Goal: Book appointment/travel/reservation

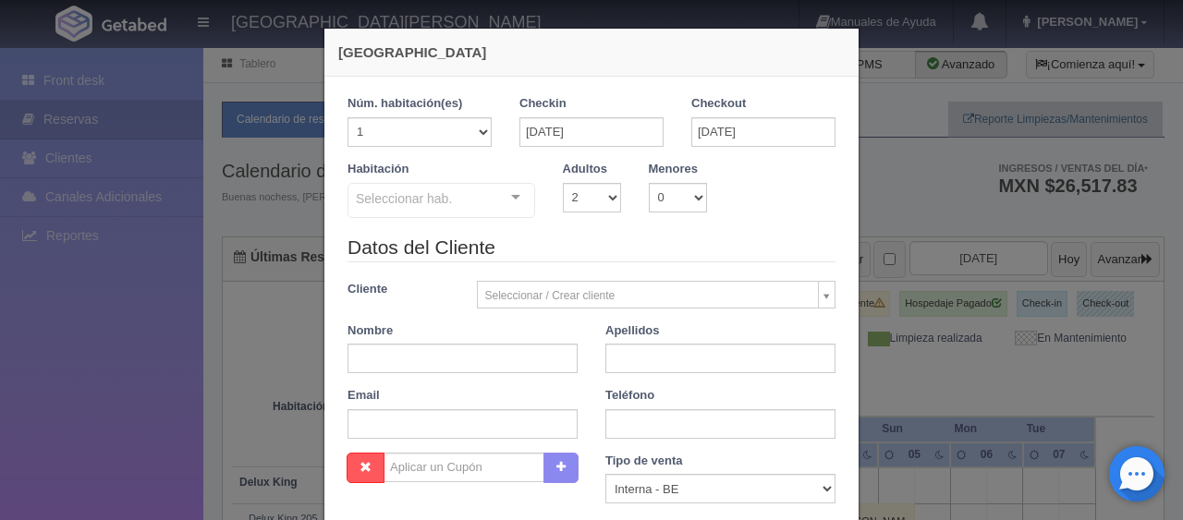
select select "2"
click at [621, 128] on input "[DATE]" at bounding box center [591, 132] width 144 height 30
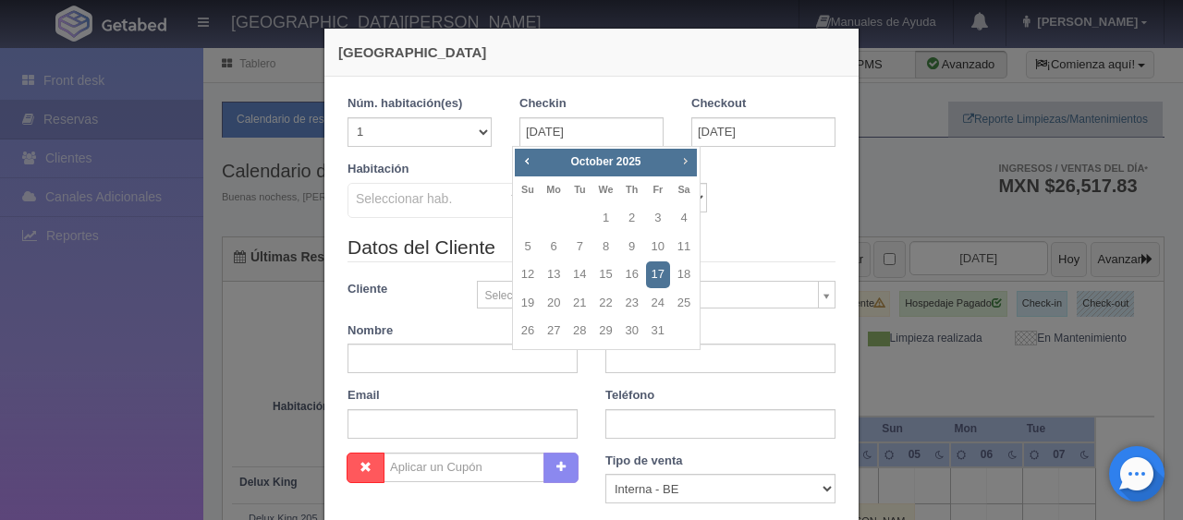
click at [687, 164] on span "Next" at bounding box center [684, 160] width 15 height 15
click at [687, 209] on link "1" at bounding box center [684, 218] width 24 height 27
type input "[DATE]"
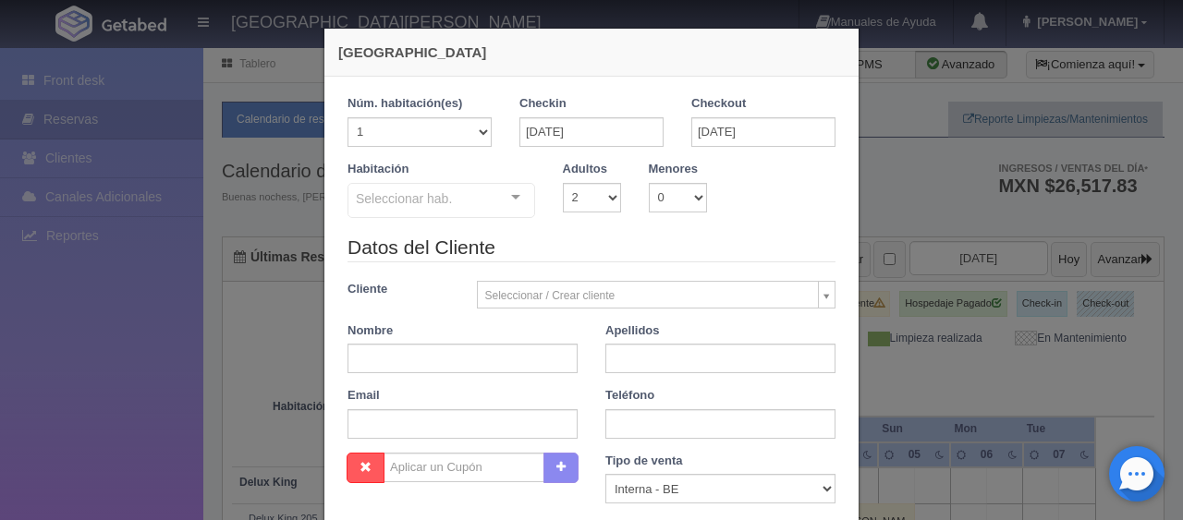
click at [723, 150] on div "Checkout [DATE]" at bounding box center [763, 128] width 172 height 66
checkbox input "false"
click at [742, 127] on input "[DATE]" at bounding box center [763, 132] width 144 height 30
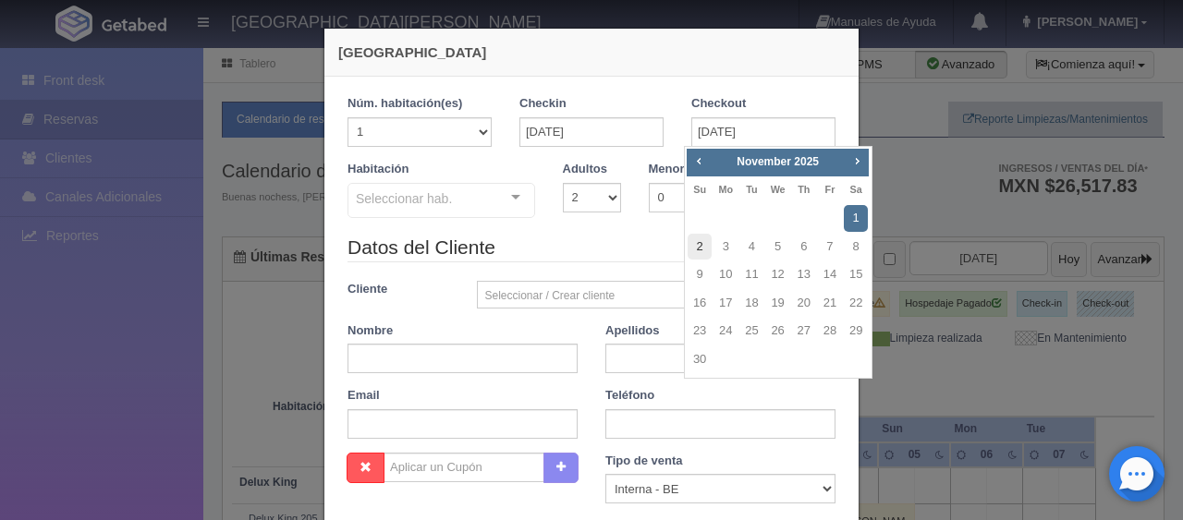
click at [697, 247] on link "2" at bounding box center [699, 247] width 24 height 27
type input "[DATE]"
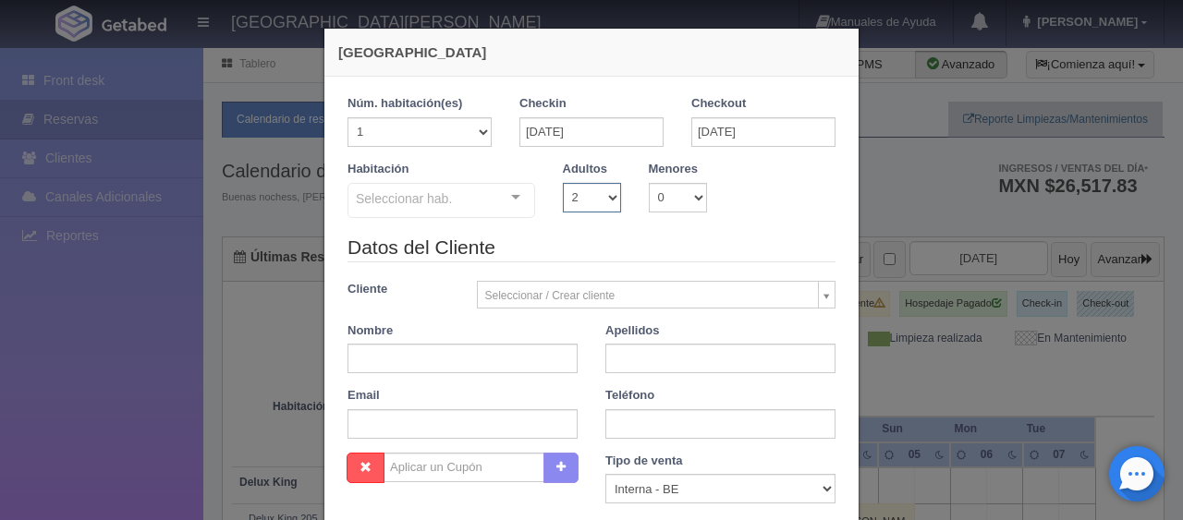
click at [588, 207] on select "1 2 3 4 5 6 7 8 9 10" at bounding box center [592, 198] width 58 height 30
click at [658, 234] on legend "Datos del Cliente" at bounding box center [591, 248] width 488 height 29
click at [578, 190] on select "1 2 3 4 5 6 7 8 9 10" at bounding box center [592, 198] width 58 height 30
click at [302, 187] on div "[GEOGRAPHIC_DATA] 1 Núm. habitación(es) 1 2 3 4 5 6 7 8 9 10 11 12 13 14 15 16 …" at bounding box center [591, 260] width 1183 height 520
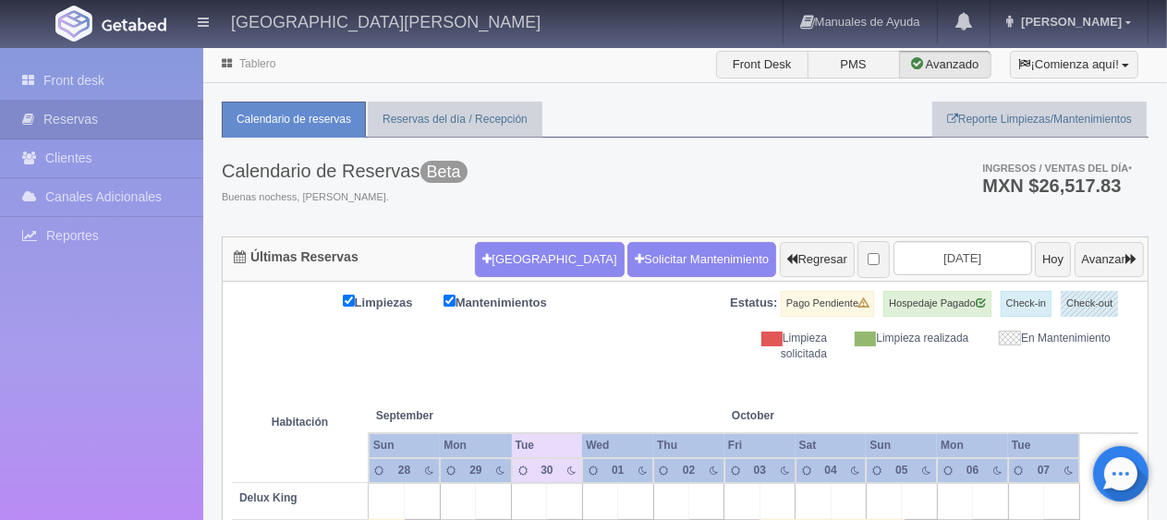
click at [450, 202] on span "Buenas nochess, [PERSON_NAME]." at bounding box center [345, 197] width 246 height 15
click at [518, 271] on button "[GEOGRAPHIC_DATA]" at bounding box center [549, 259] width 149 height 35
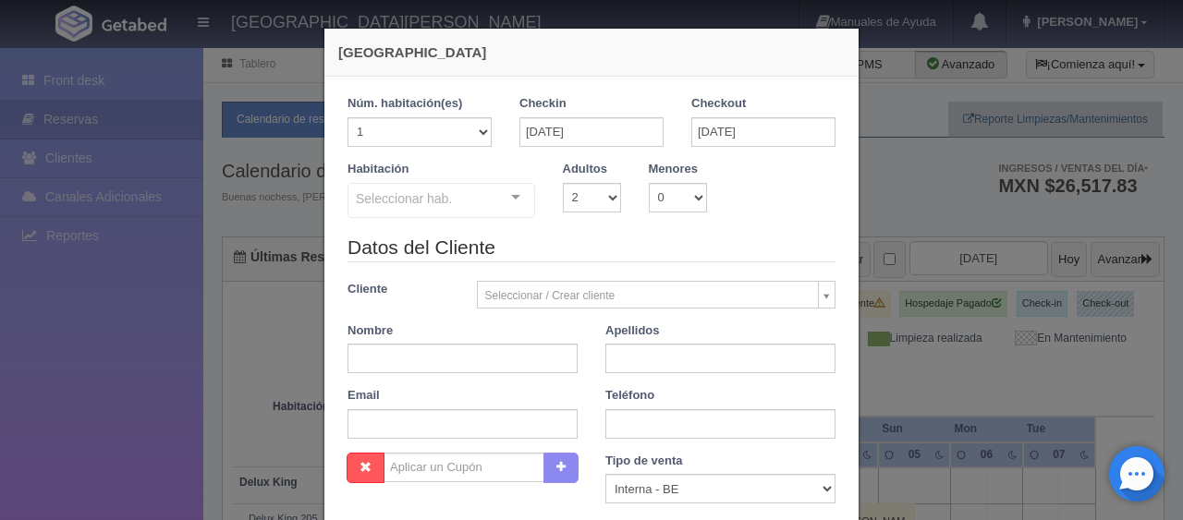
checkbox input "false"
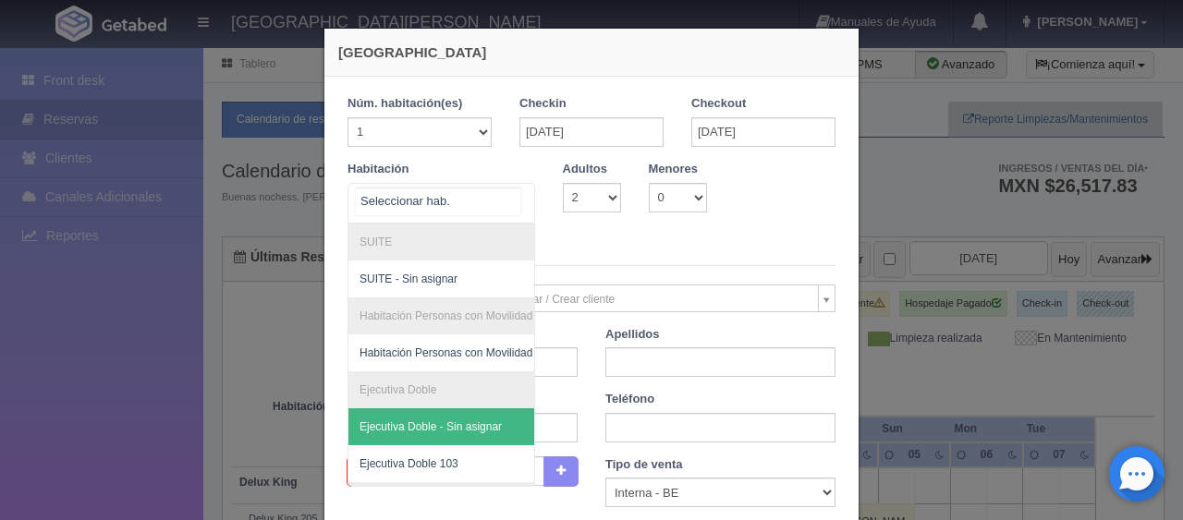
click at [500, 198] on div "SUITE SUITE - Sin asignar Habitación Personas con Movilidad Reducida Habitación…" at bounding box center [441, 203] width 188 height 41
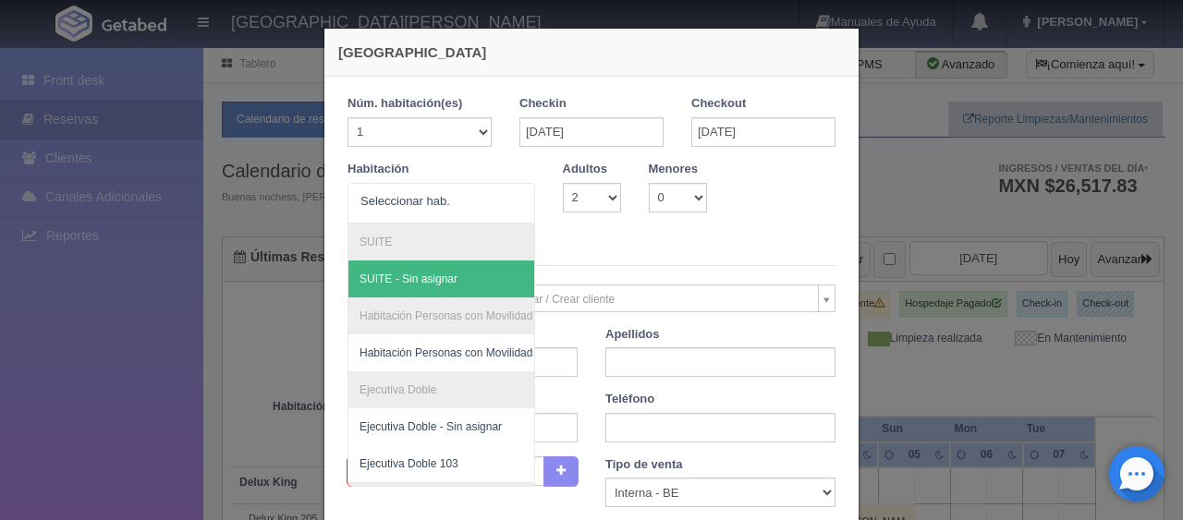
click at [698, 229] on div "Habitación SUITE SUITE - Sin asignar Habitación Personas con Movilidad Reducida…" at bounding box center [592, 199] width 516 height 77
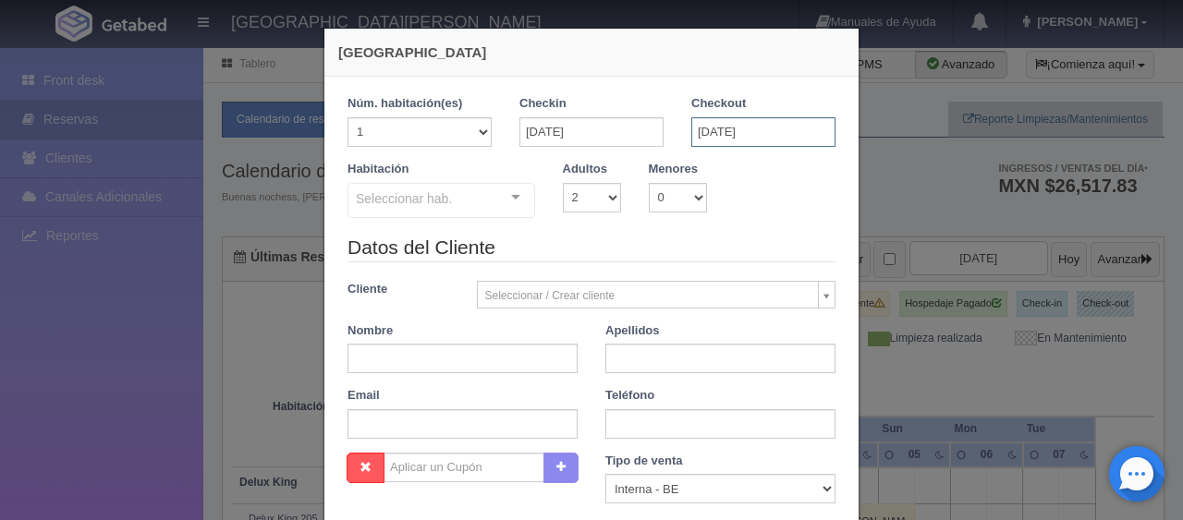
click at [779, 135] on input "[DATE]" at bounding box center [763, 132] width 144 height 30
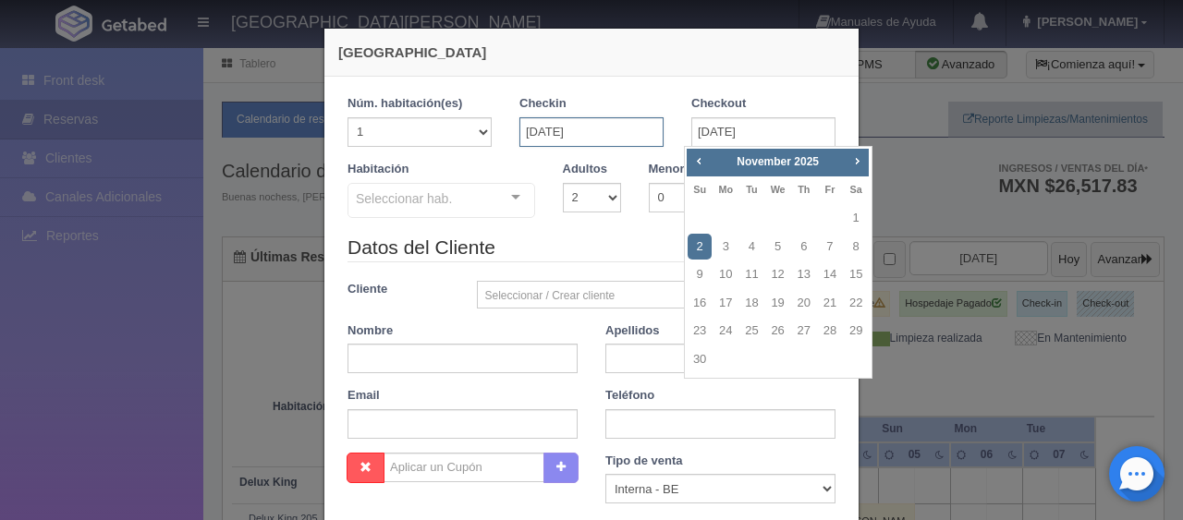
click at [561, 132] on input "[DATE]" at bounding box center [591, 132] width 144 height 30
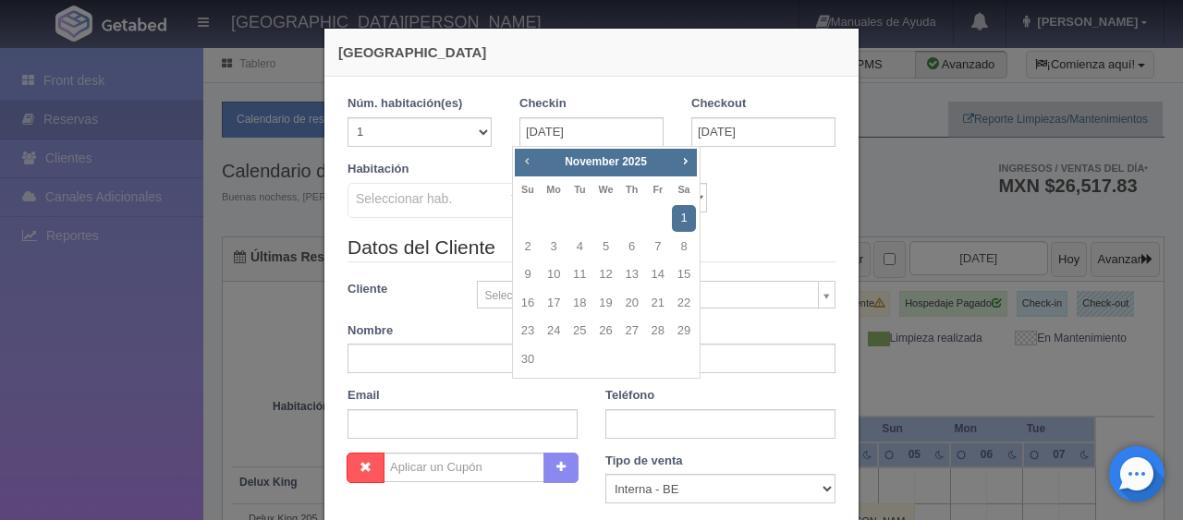
click at [520, 161] on span "Prev" at bounding box center [526, 160] width 15 height 15
click at [605, 218] on link "1" at bounding box center [605, 218] width 24 height 27
type input "[DATE]"
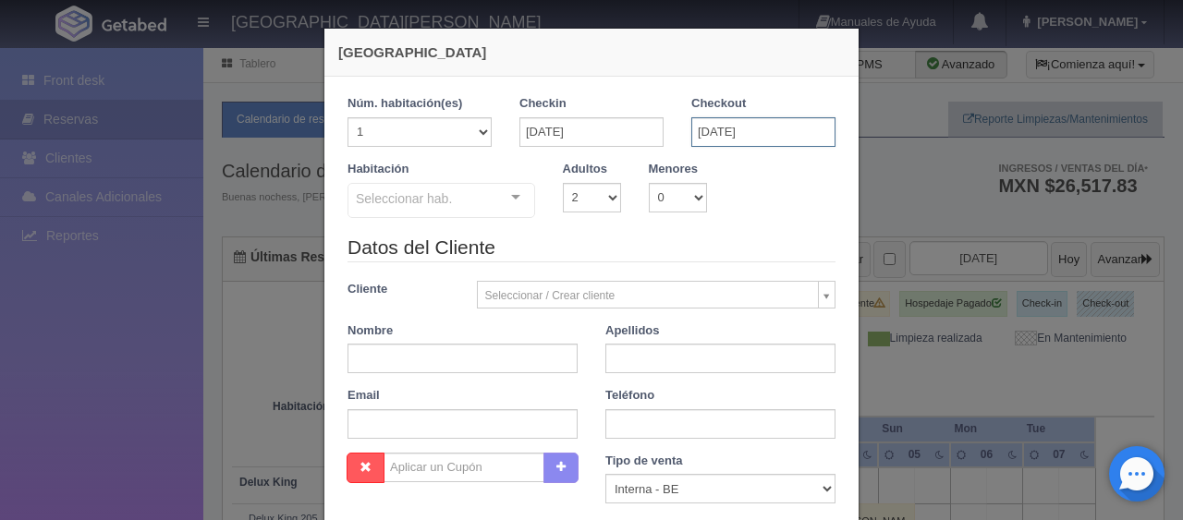
click at [785, 127] on input "[DATE]" at bounding box center [763, 132] width 144 height 30
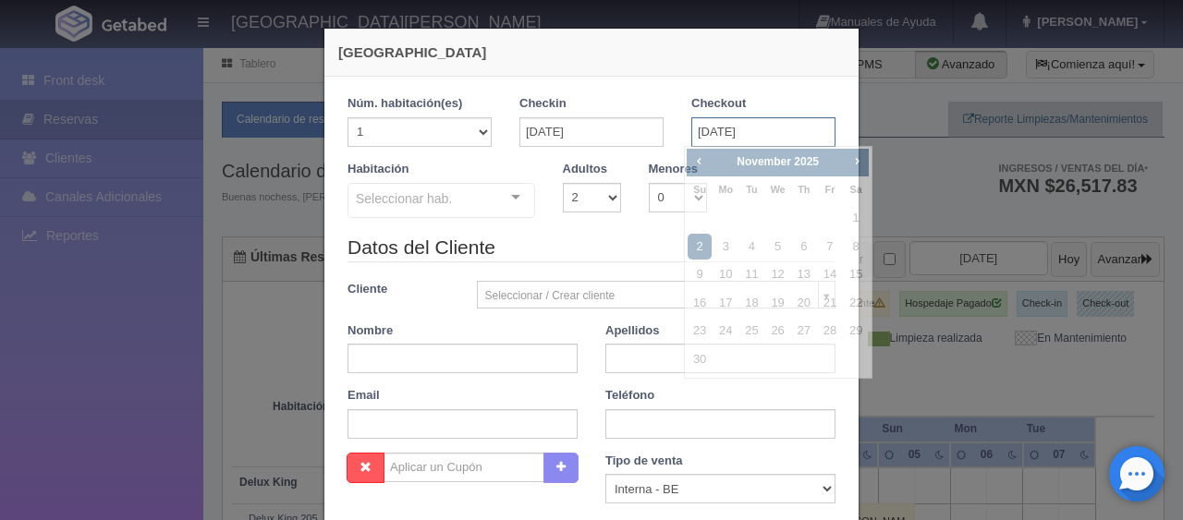
checkbox input "false"
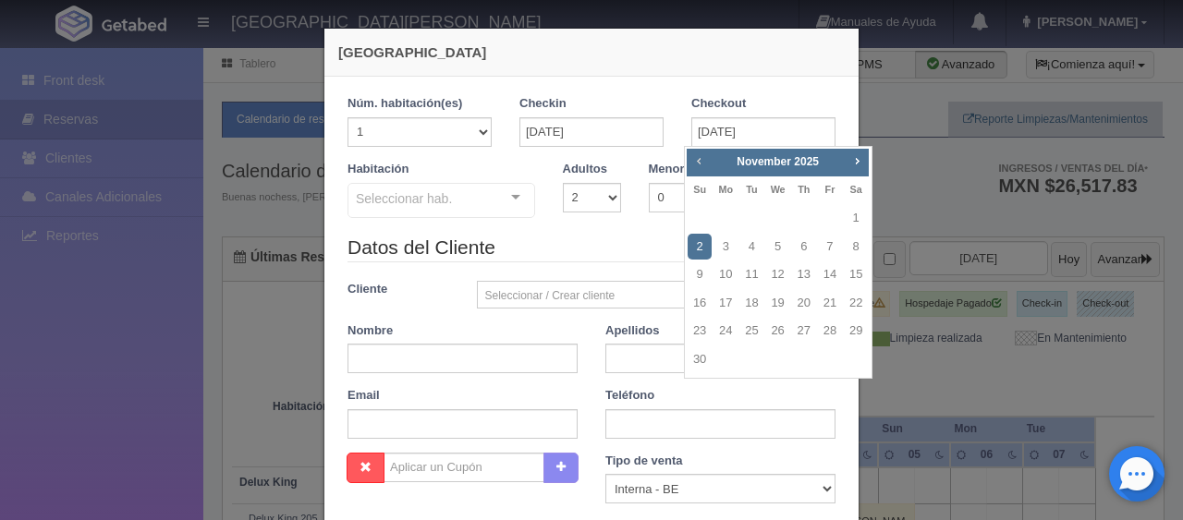
click at [699, 153] on span "Prev" at bounding box center [698, 160] width 15 height 15
click at [798, 216] on link "2" at bounding box center [804, 218] width 24 height 27
type input "[DATE]"
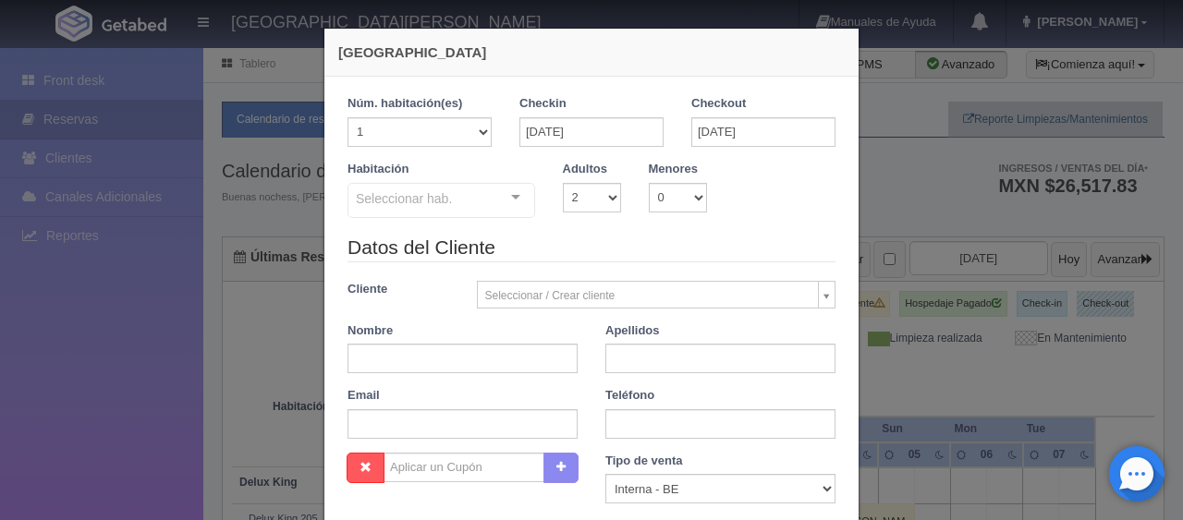
checkbox input "false"
click at [754, 208] on div "Habitación Seleccionar hab. SUITE SUITE - Sin asignar Habitación Personas con M…" at bounding box center [592, 197] width 516 height 73
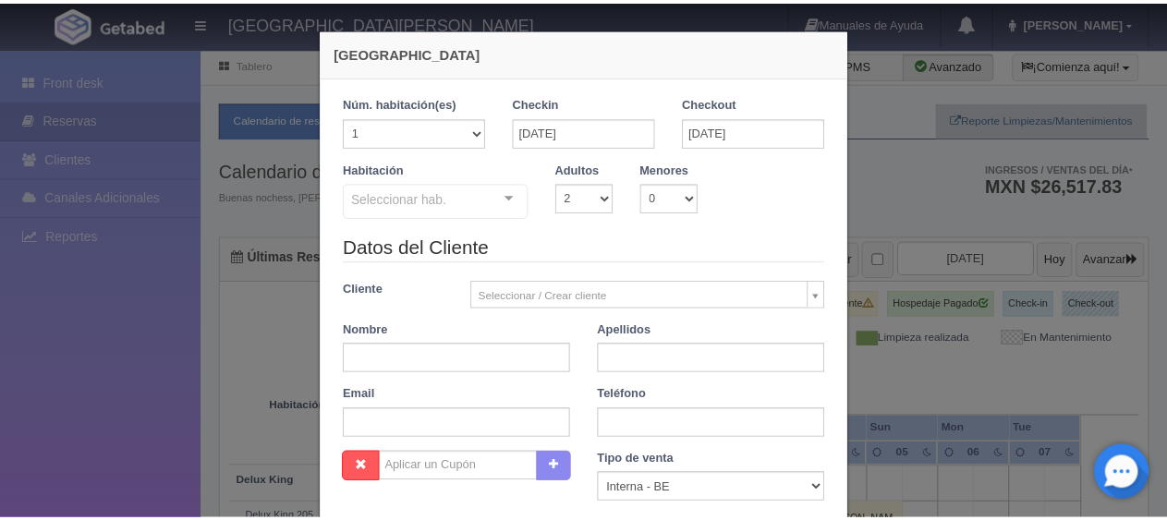
scroll to position [325, 0]
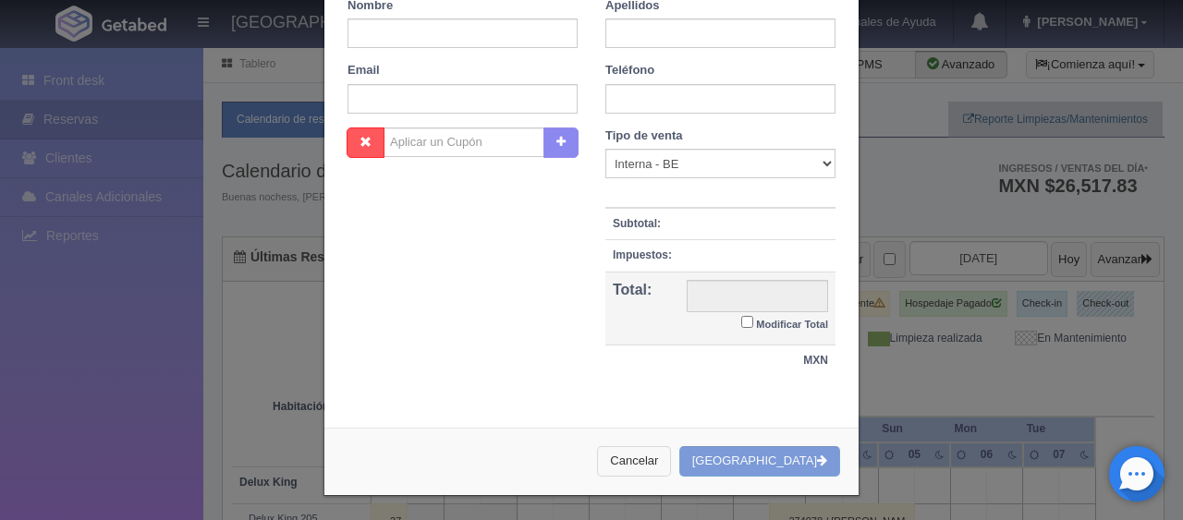
click at [671, 468] on button "Cancelar" at bounding box center [634, 461] width 74 height 30
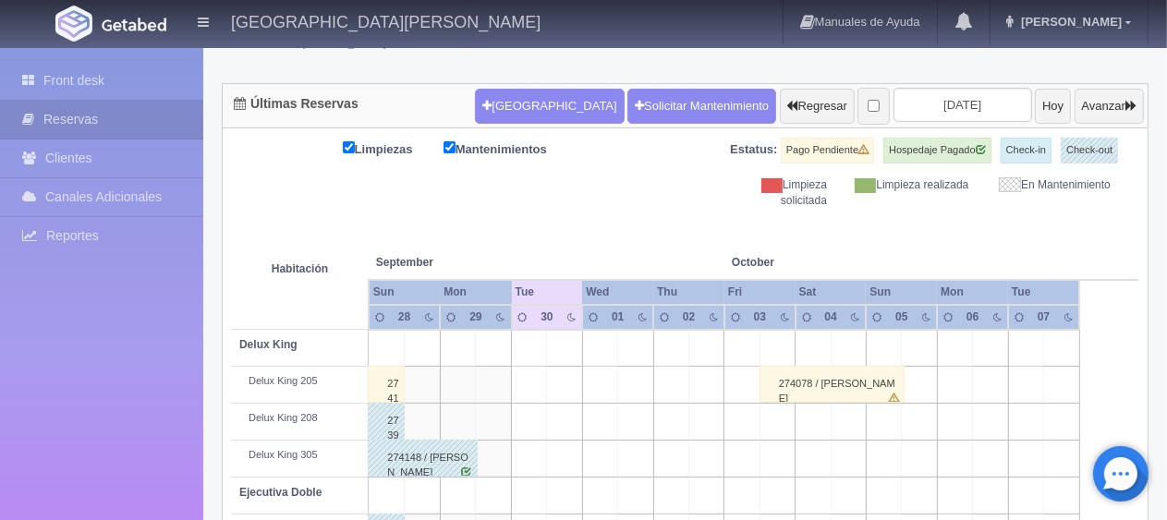
scroll to position [0, 0]
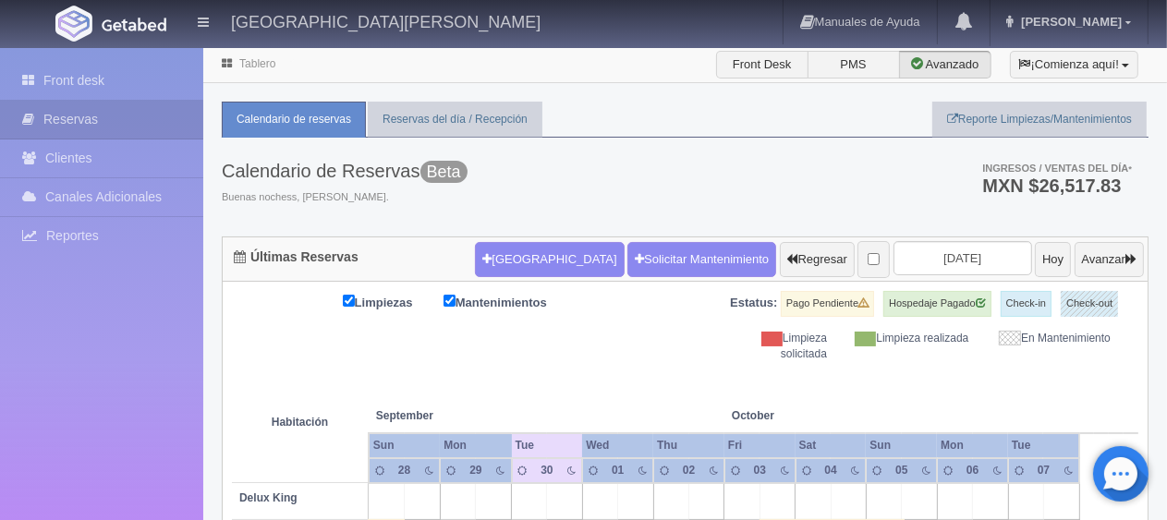
click at [616, 338] on div "Limpiezas Mantenimientos Estatus: Pago Pendiente Hospedaje Pagado Check-in Chec…" at bounding box center [685, 326] width 906 height 71
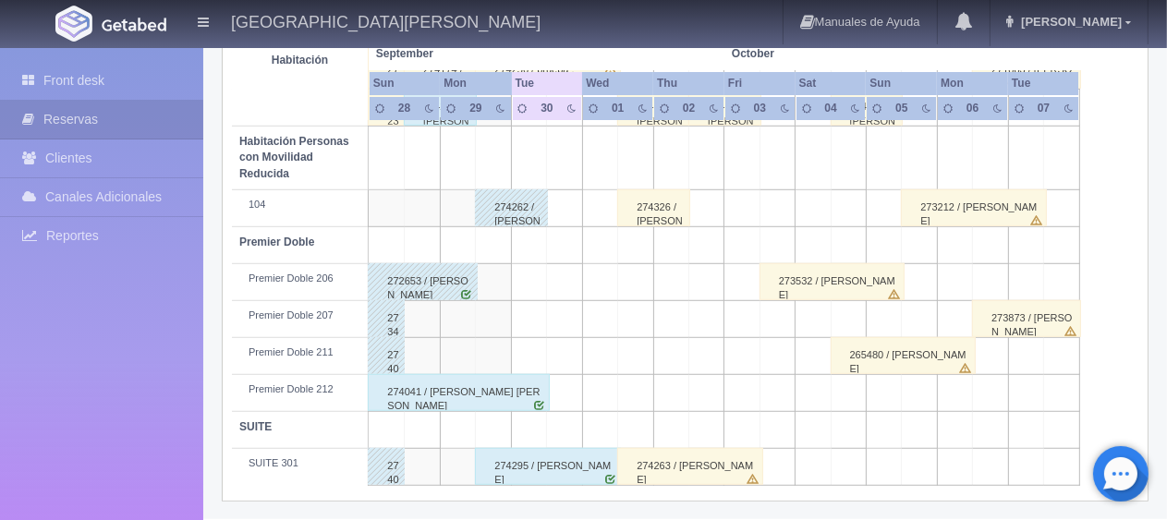
scroll to position [338, 0]
